Goal: Ask a question

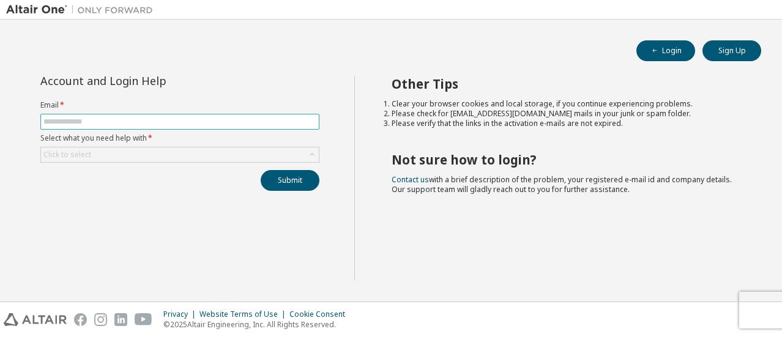
click at [110, 114] on span at bounding box center [179, 122] width 279 height 16
click at [110, 123] on input "text" at bounding box center [179, 122] width 273 height 10
type input "**********"
click at [74, 152] on div "Click to select" at bounding box center [67, 155] width 48 height 10
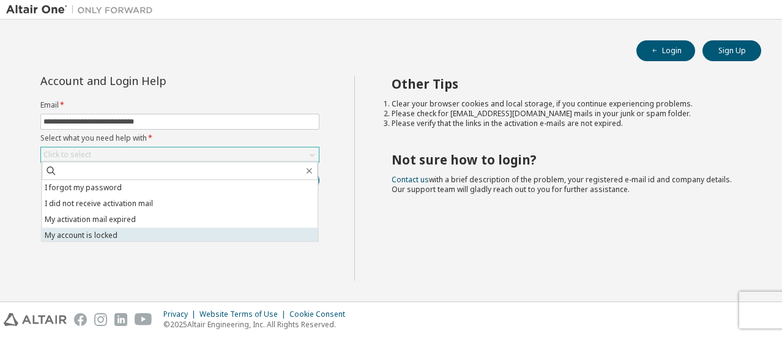
click at [129, 235] on li "My account is locked" at bounding box center [180, 236] width 276 height 16
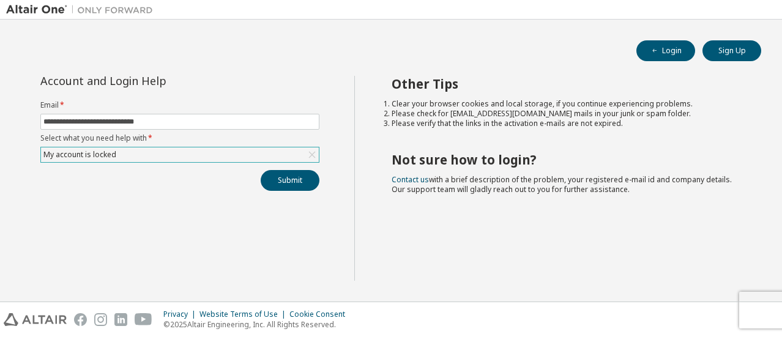
click at [146, 152] on div "My account is locked" at bounding box center [180, 154] width 278 height 15
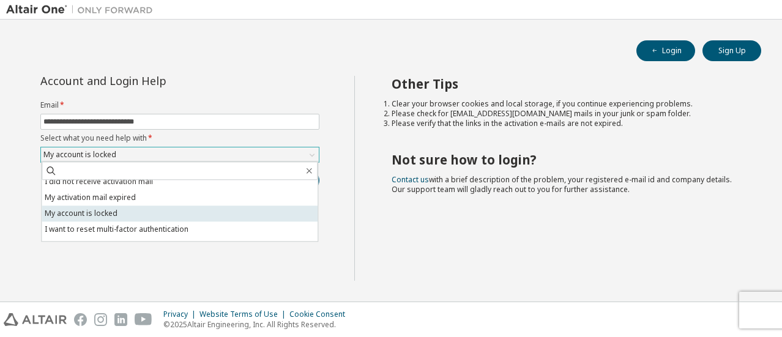
scroll to position [34, 0]
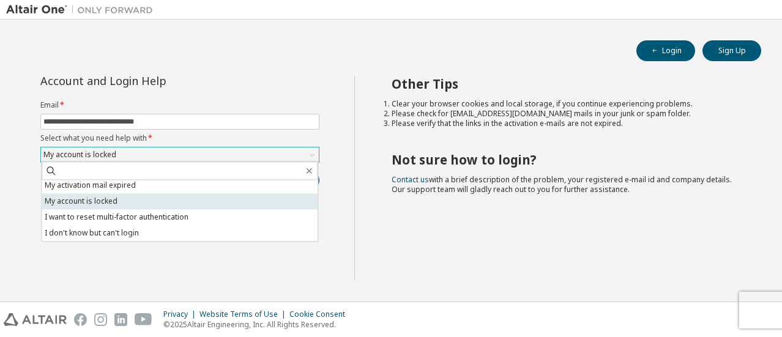
click at [114, 200] on li "My account is locked" at bounding box center [180, 201] width 276 height 16
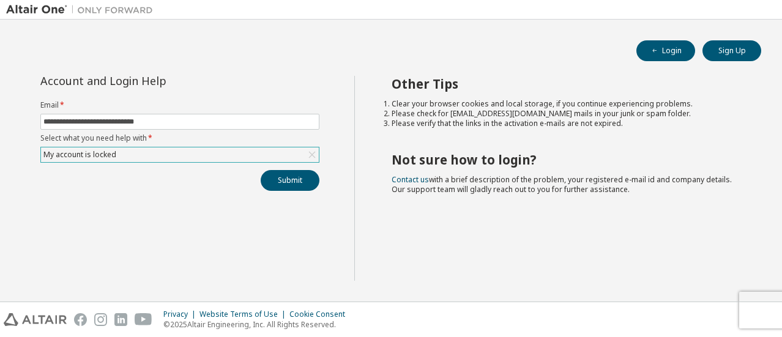
click at [122, 157] on div "My account is locked" at bounding box center [180, 154] width 278 height 15
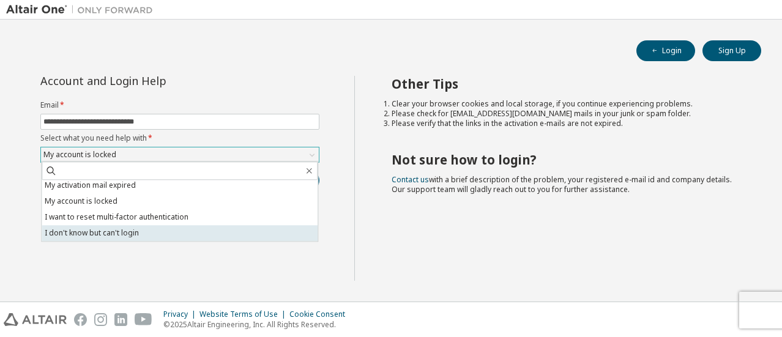
click at [114, 229] on li "I don't know but can't login" at bounding box center [180, 233] width 276 height 16
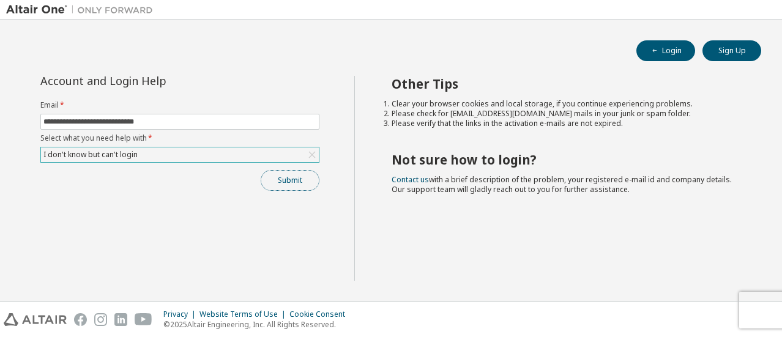
click at [293, 179] on button "Submit" at bounding box center [290, 180] width 59 height 21
click at [290, 174] on button "Submit" at bounding box center [290, 180] width 59 height 21
